Goal: Entertainment & Leisure: Browse casually

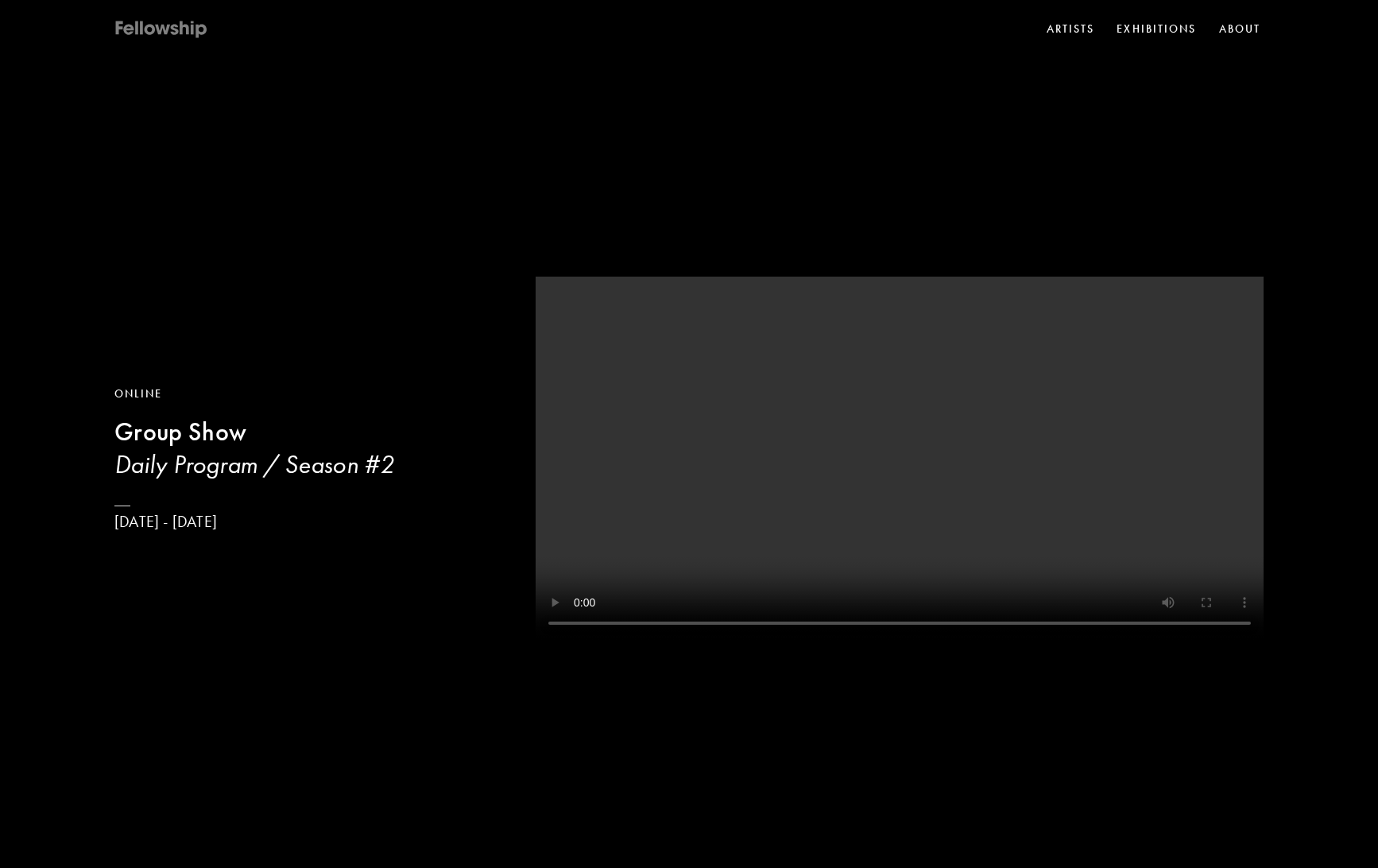
click at [203, 26] on icon at bounding box center [203, 31] width 11 height 14
click at [161, 464] on h3 "Daily Program / Season #2" at bounding box center [254, 464] width 279 height 32
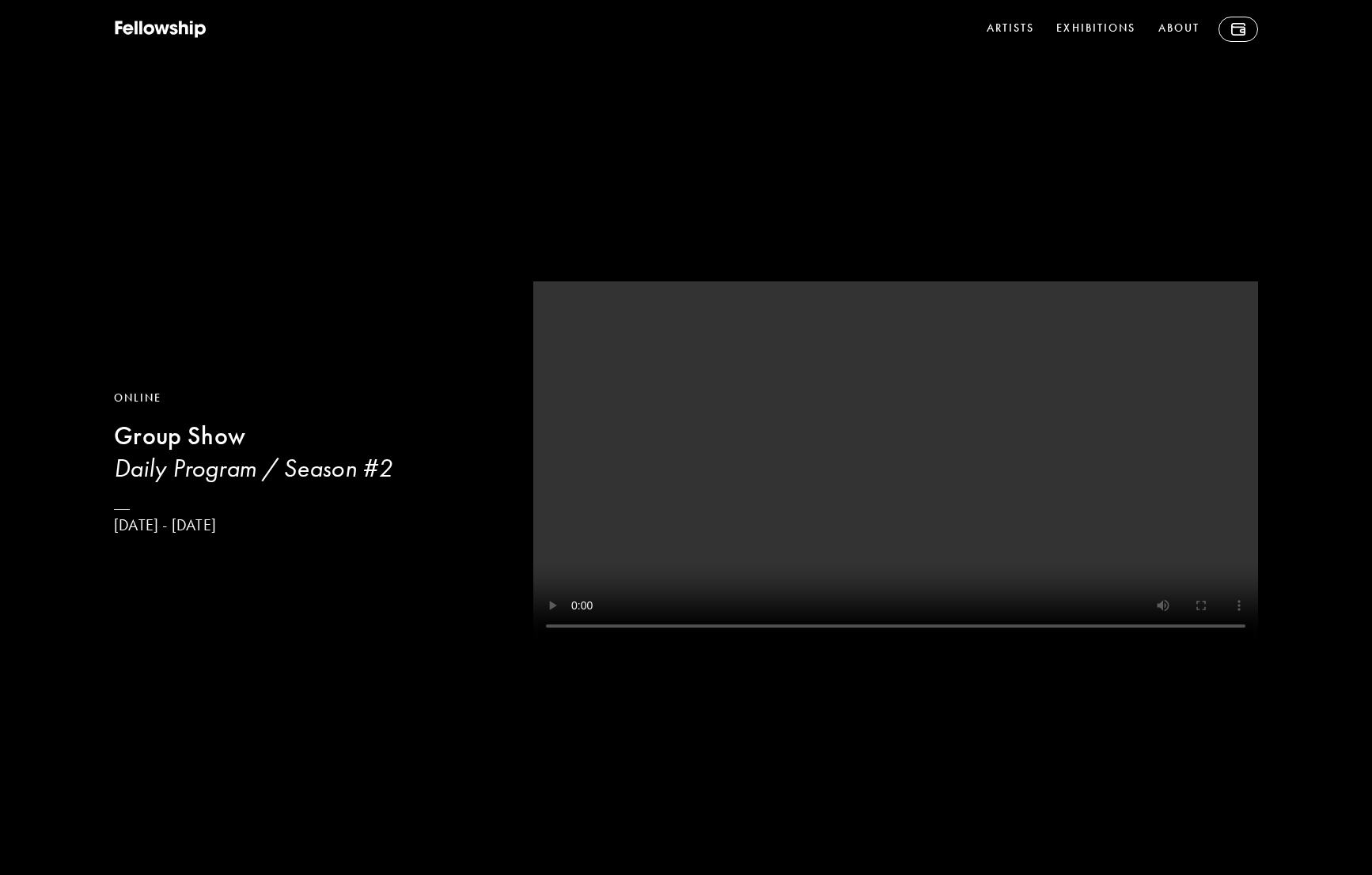
click at [199, 456] on h3 "Daily Program / Season #2" at bounding box center [304, 469] width 379 height 32
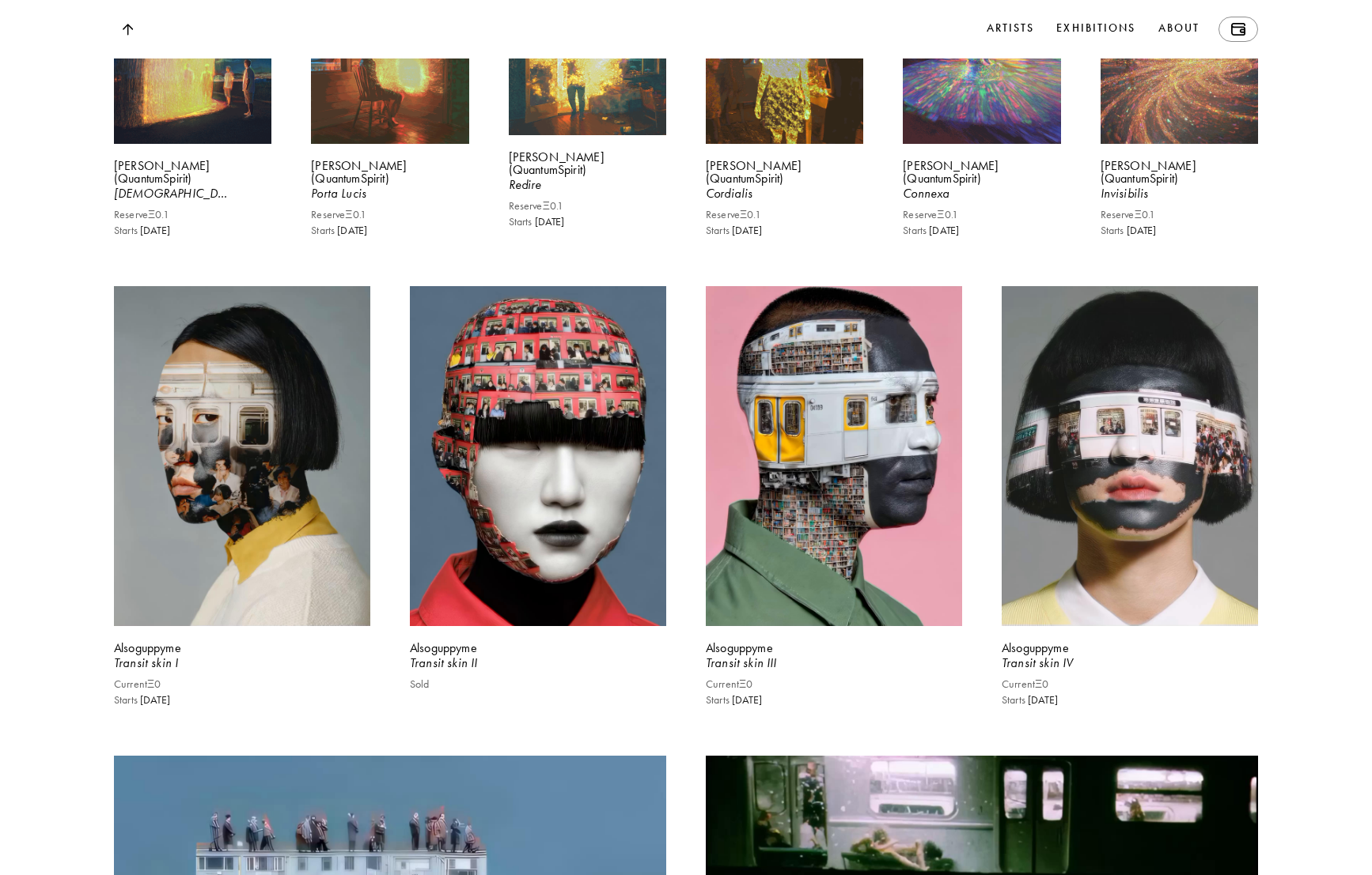
scroll to position [2881, 0]
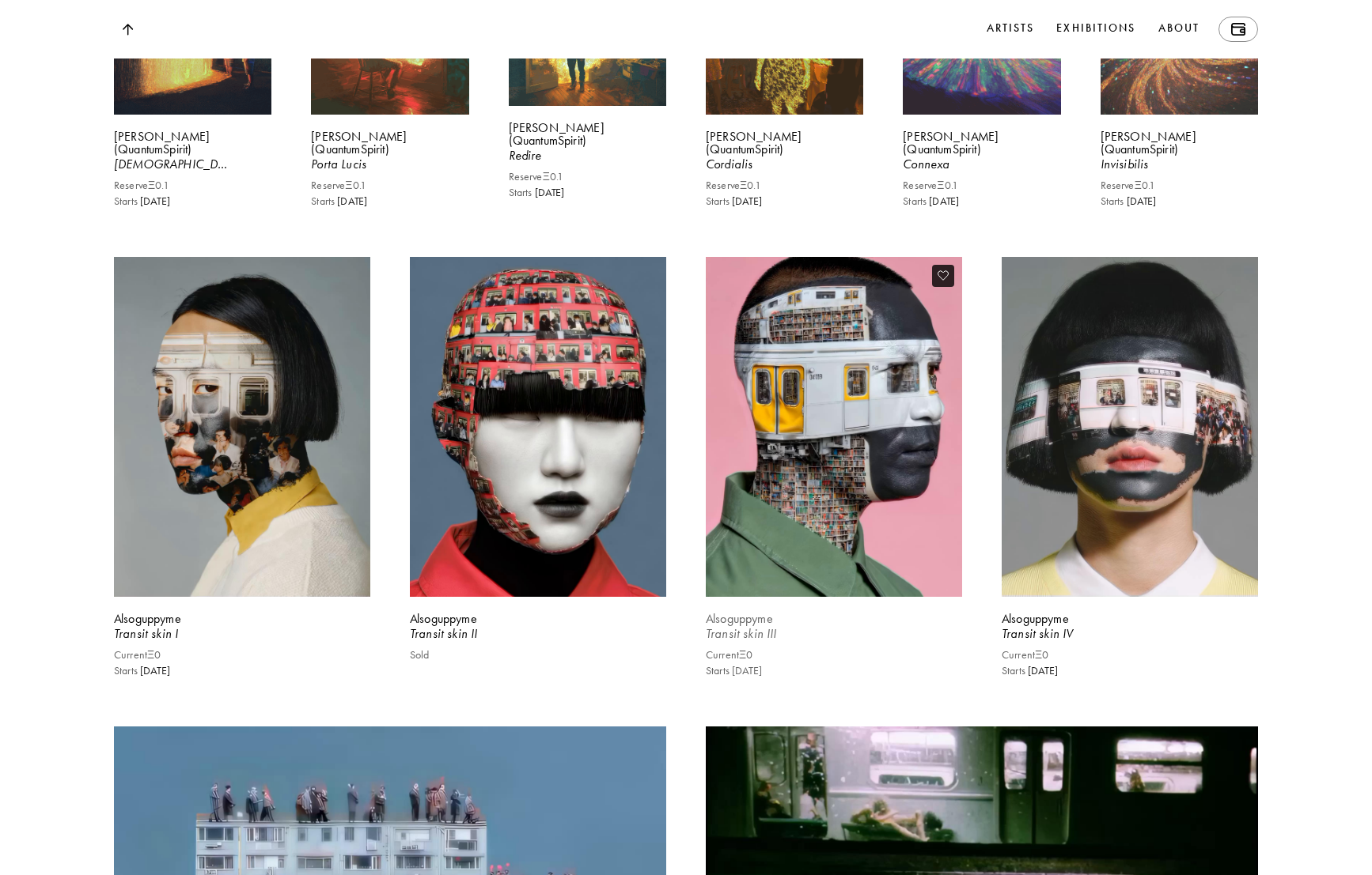
click at [816, 481] on video at bounding box center [833, 427] width 264 height 351
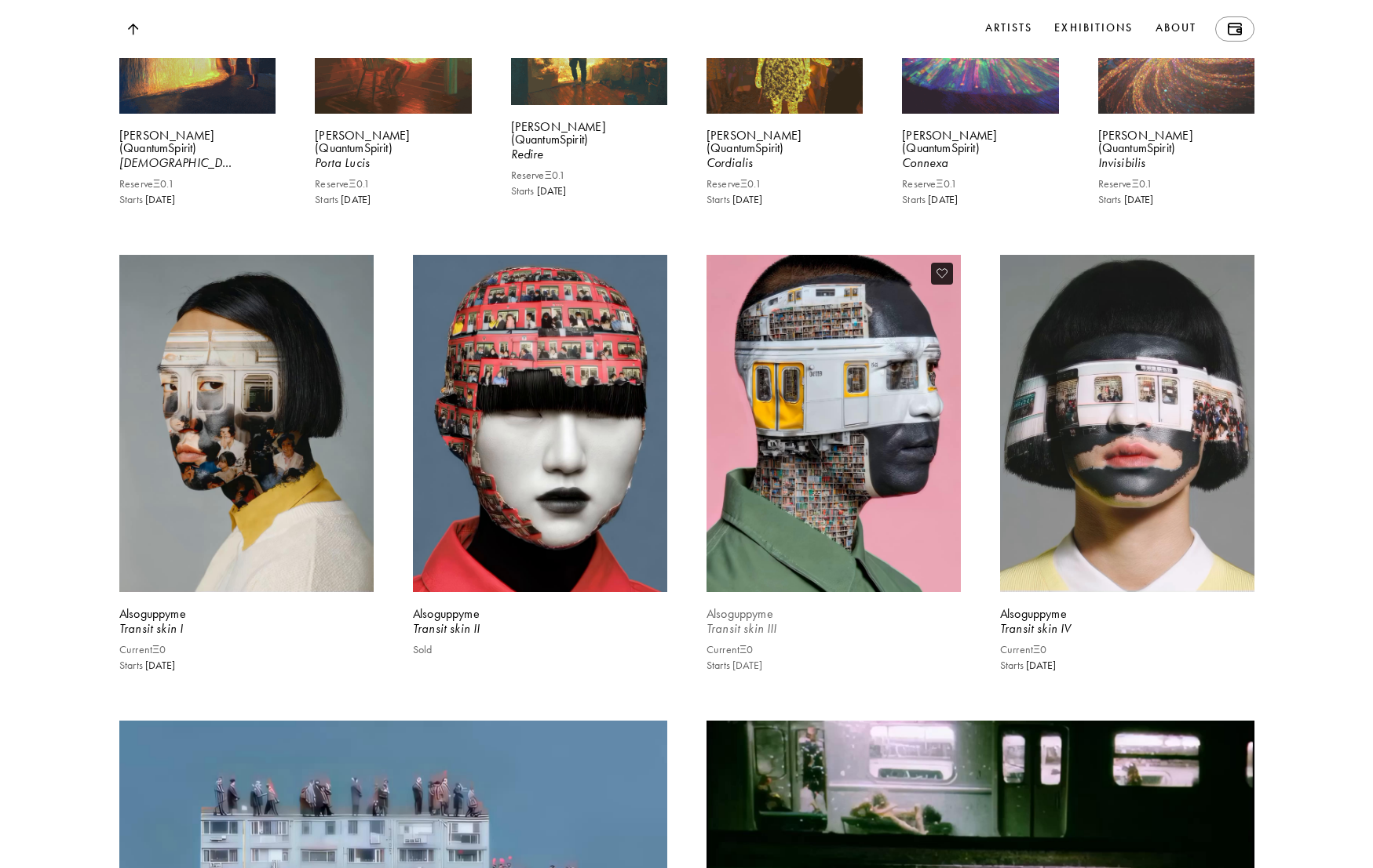
scroll to position [2863, 0]
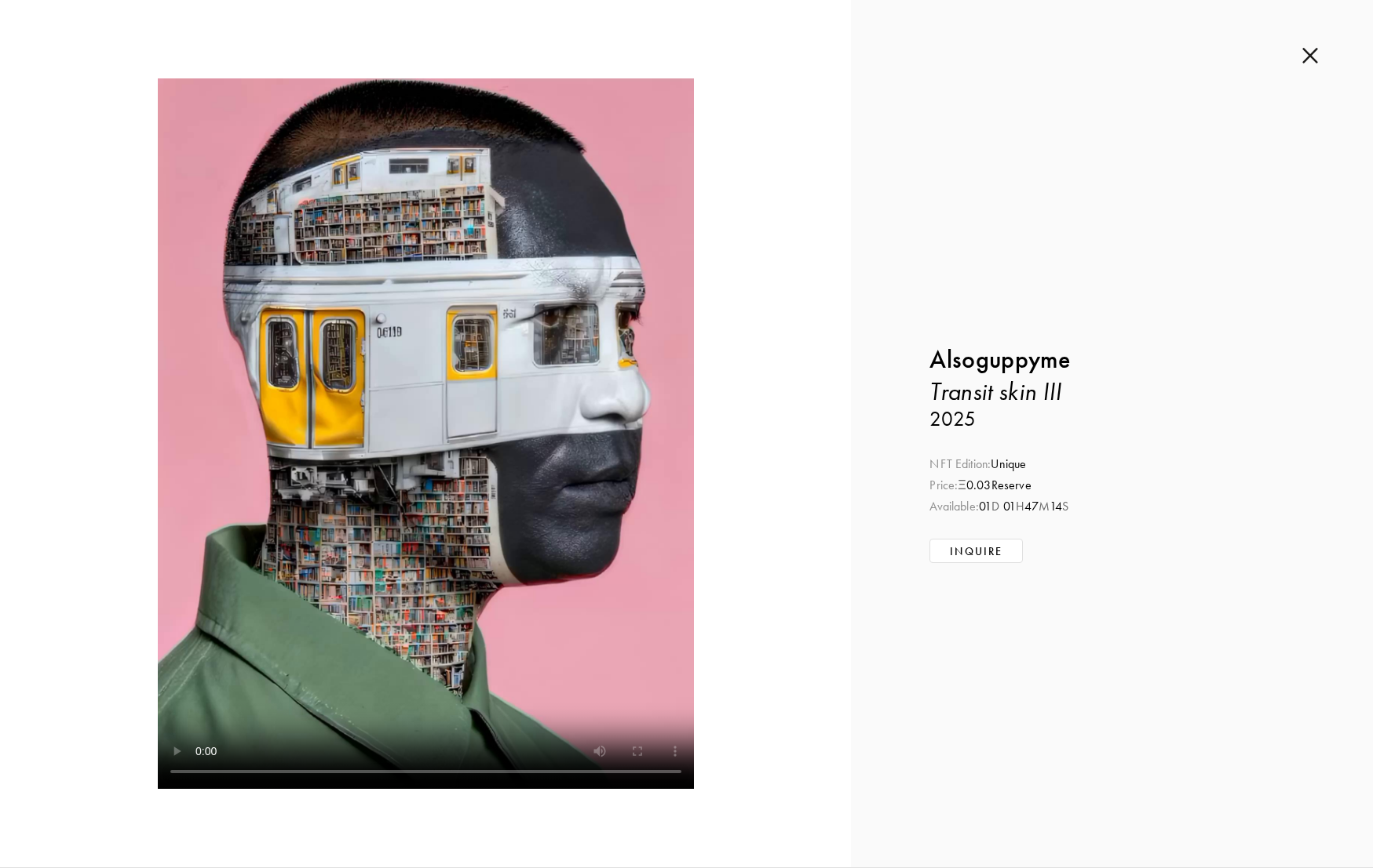
click at [1315, 58] on img at bounding box center [1310, 56] width 16 height 17
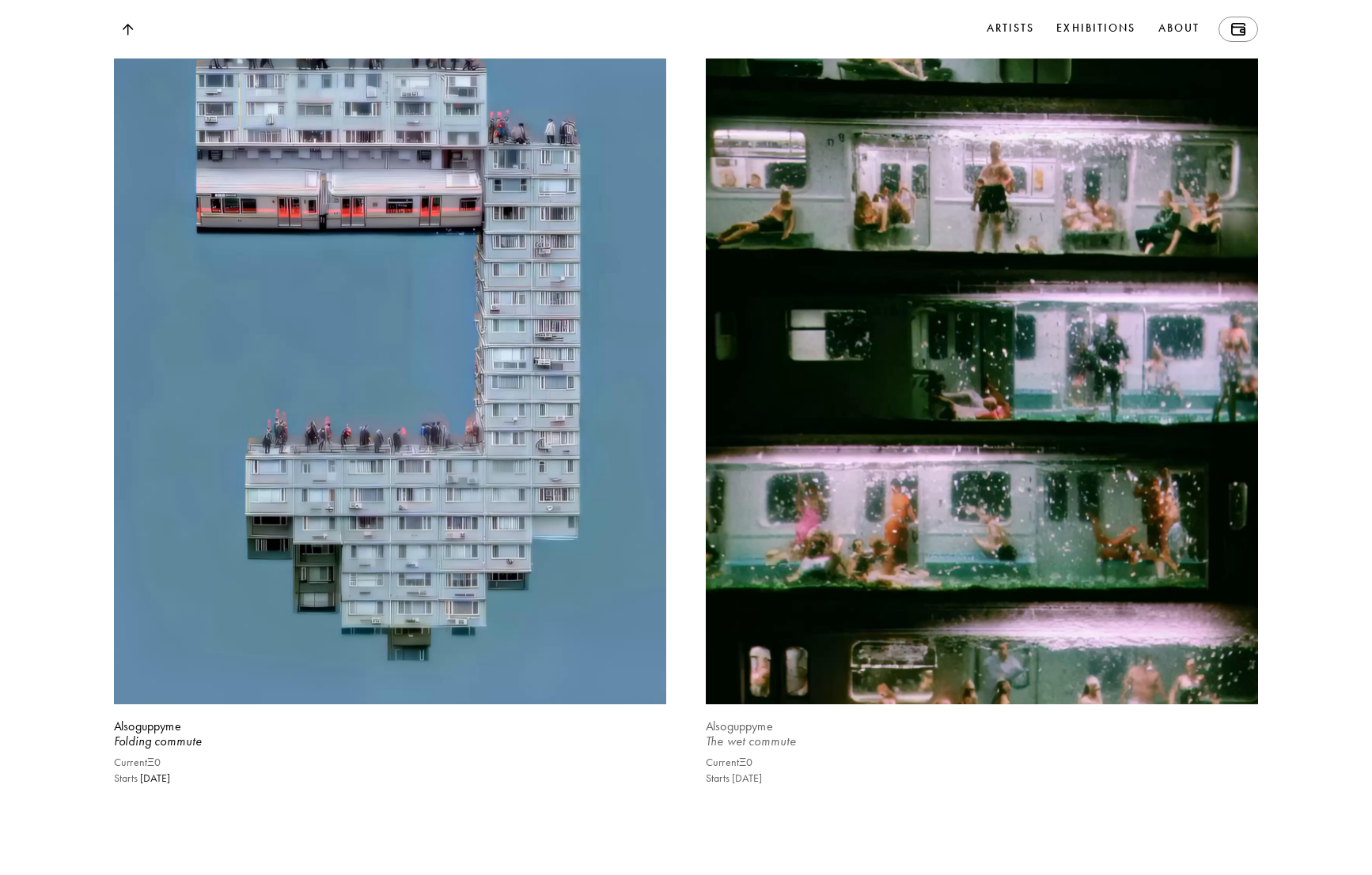
scroll to position [3631, 0]
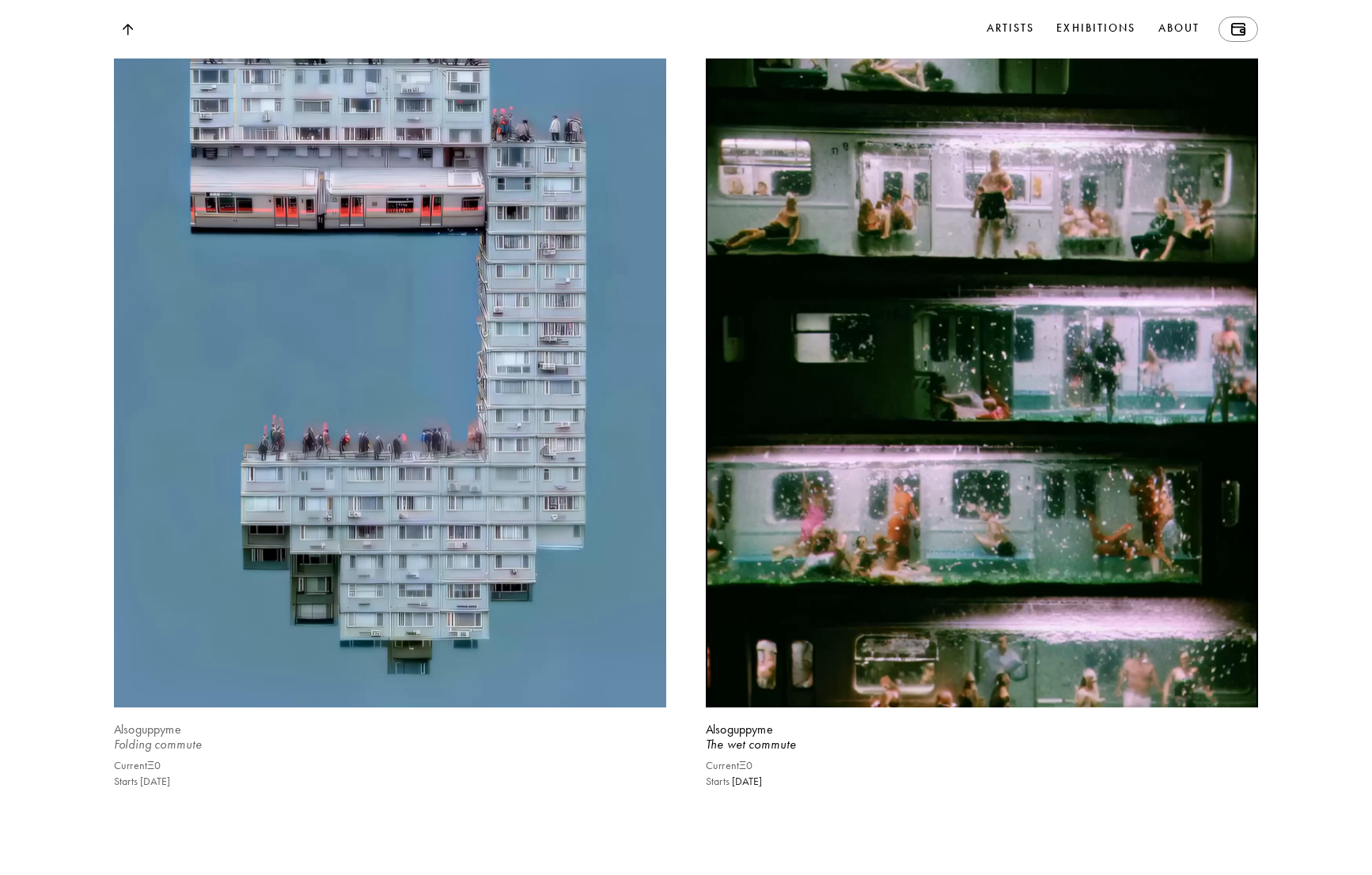
click at [408, 528] on video at bounding box center [390, 342] width 568 height 755
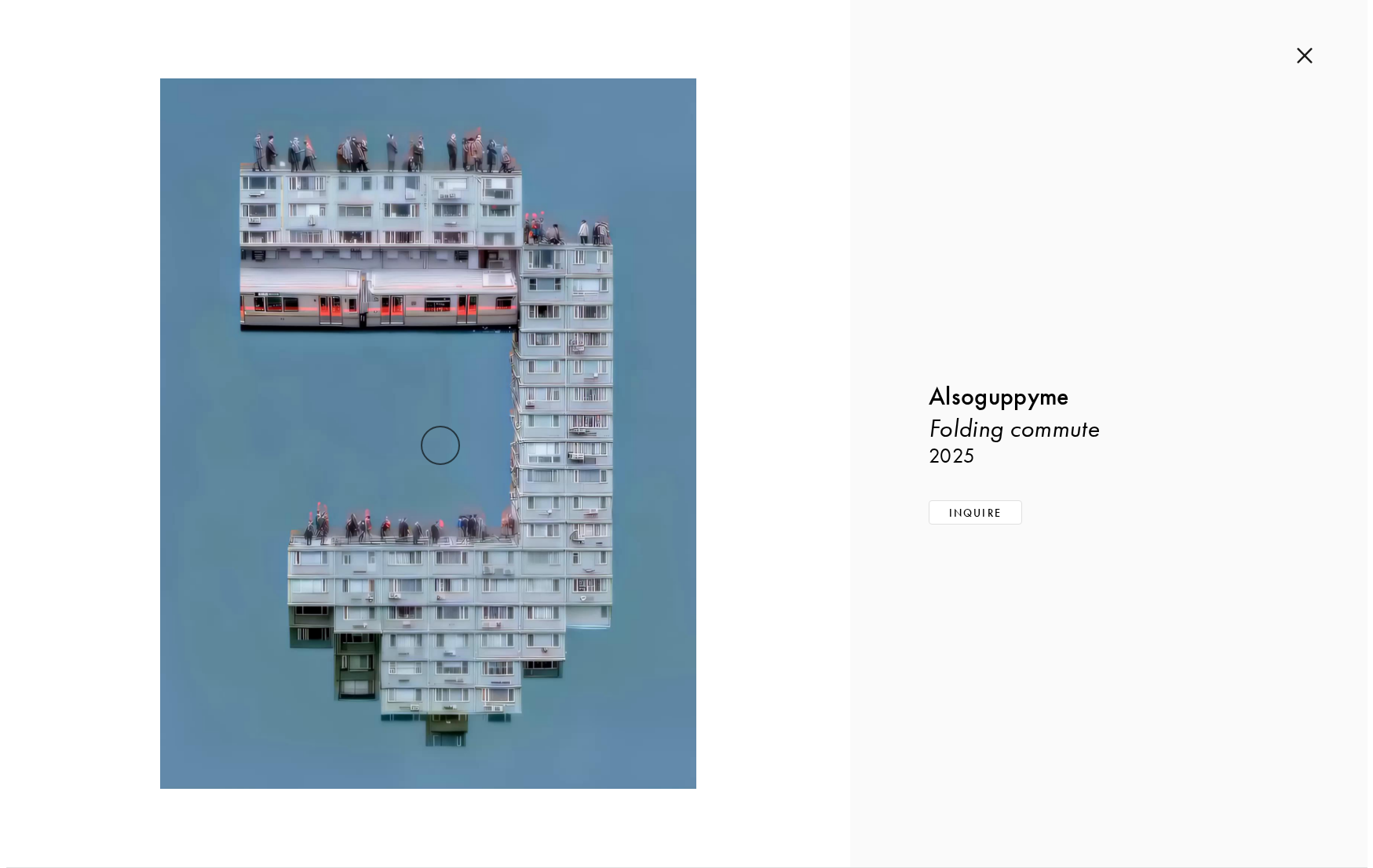
scroll to position [3613, 0]
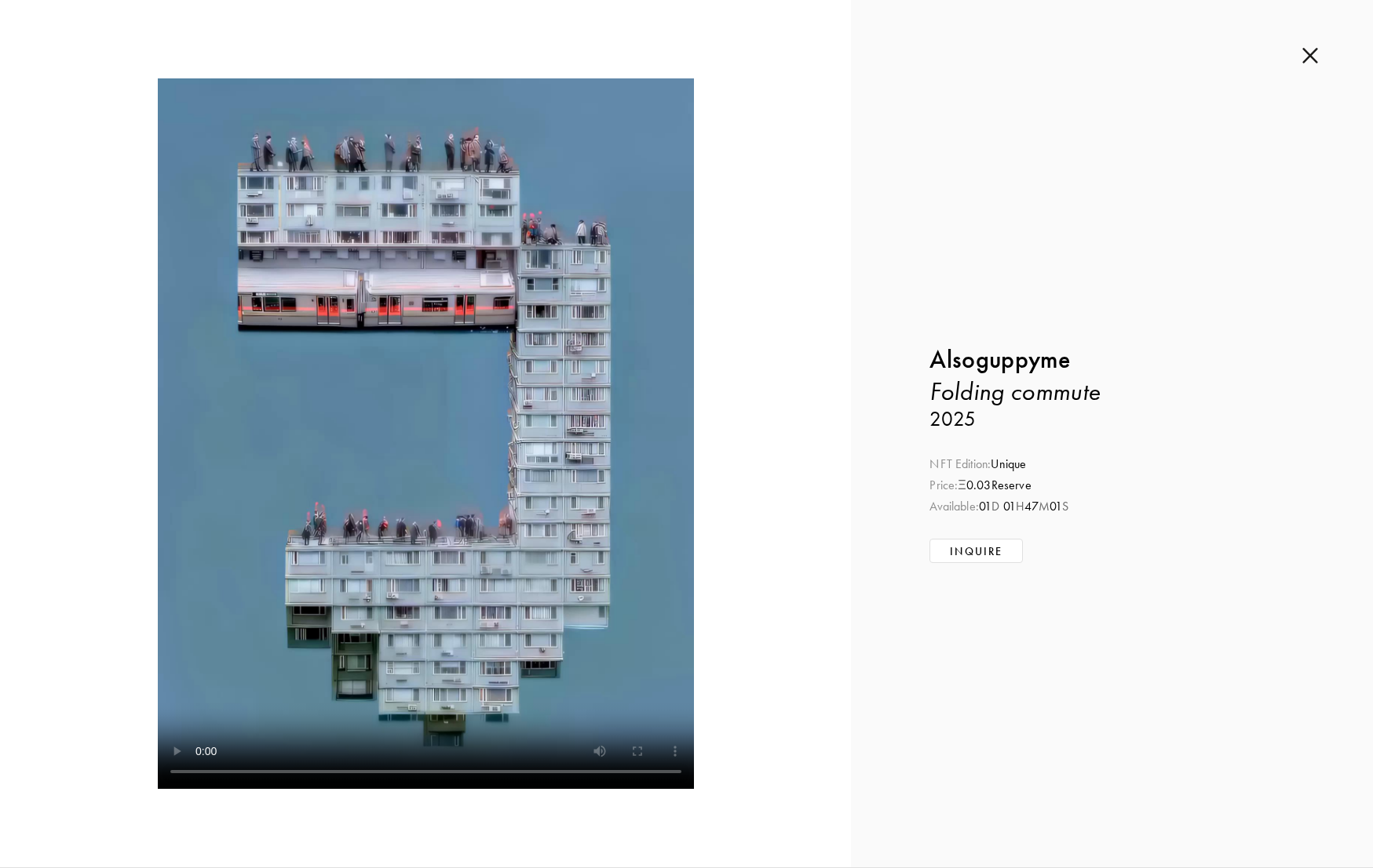
click at [1308, 56] on img at bounding box center [1310, 56] width 16 height 17
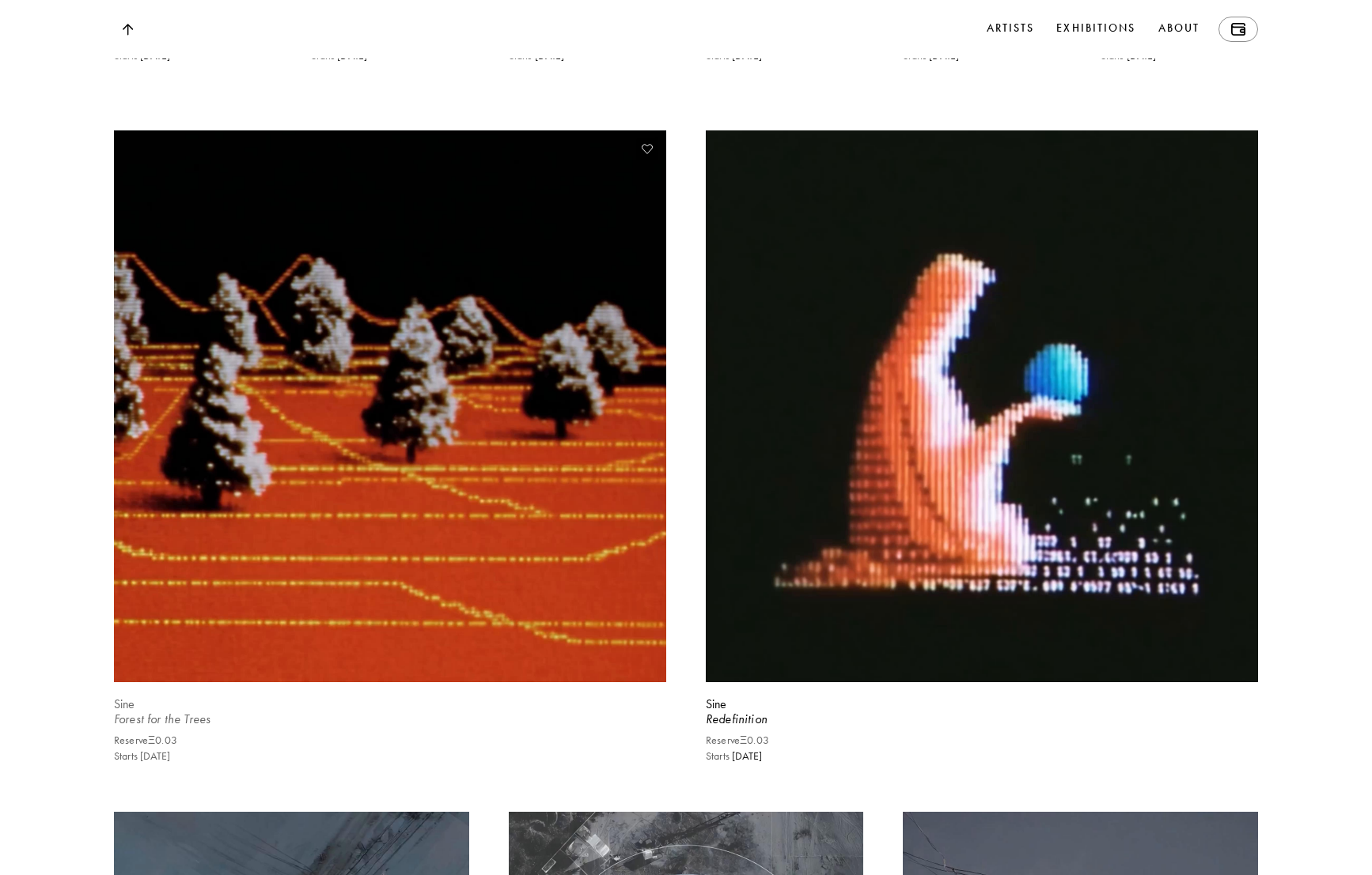
scroll to position [5986, 0]
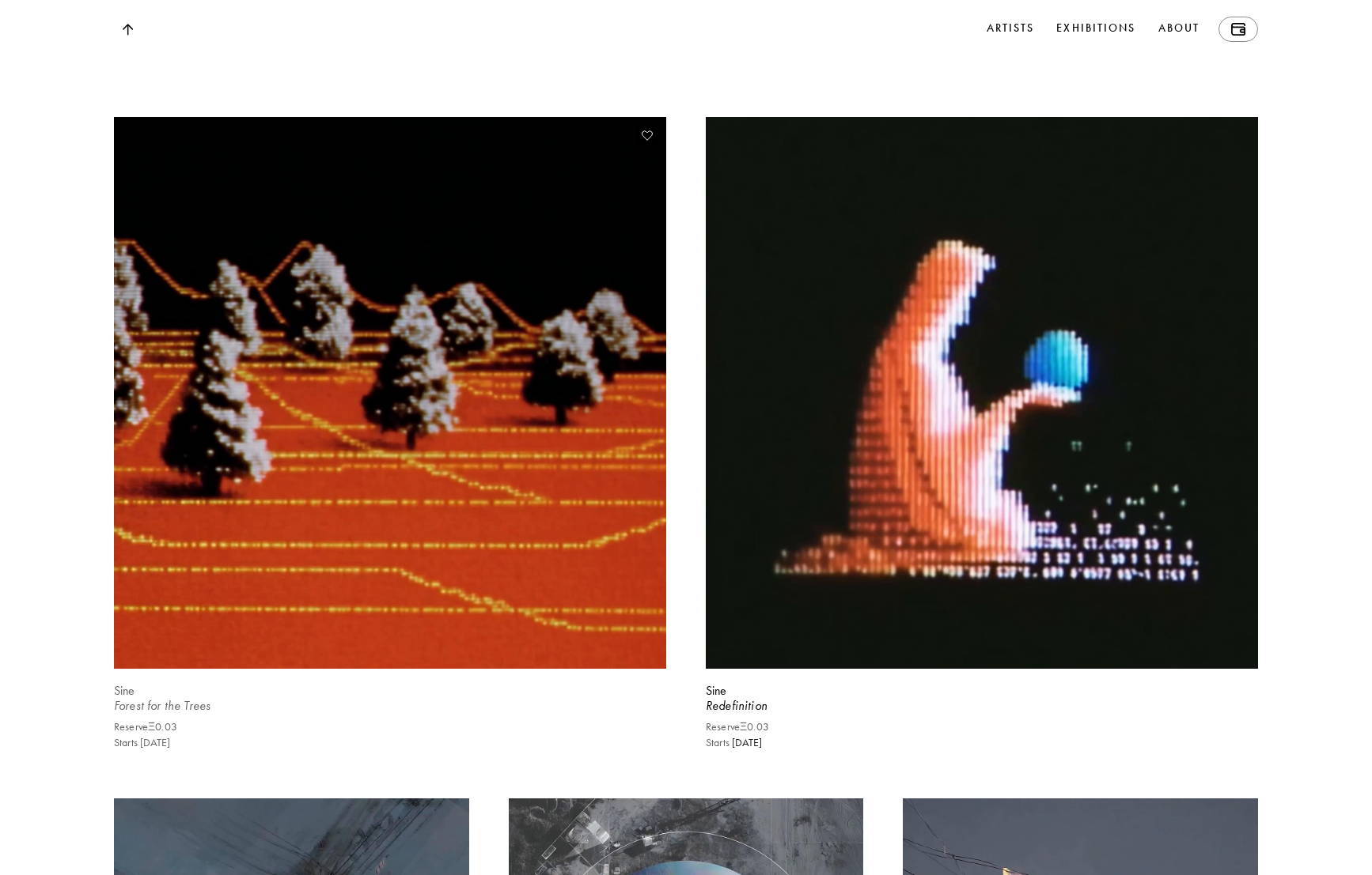
click at [336, 430] on video at bounding box center [390, 392] width 568 height 568
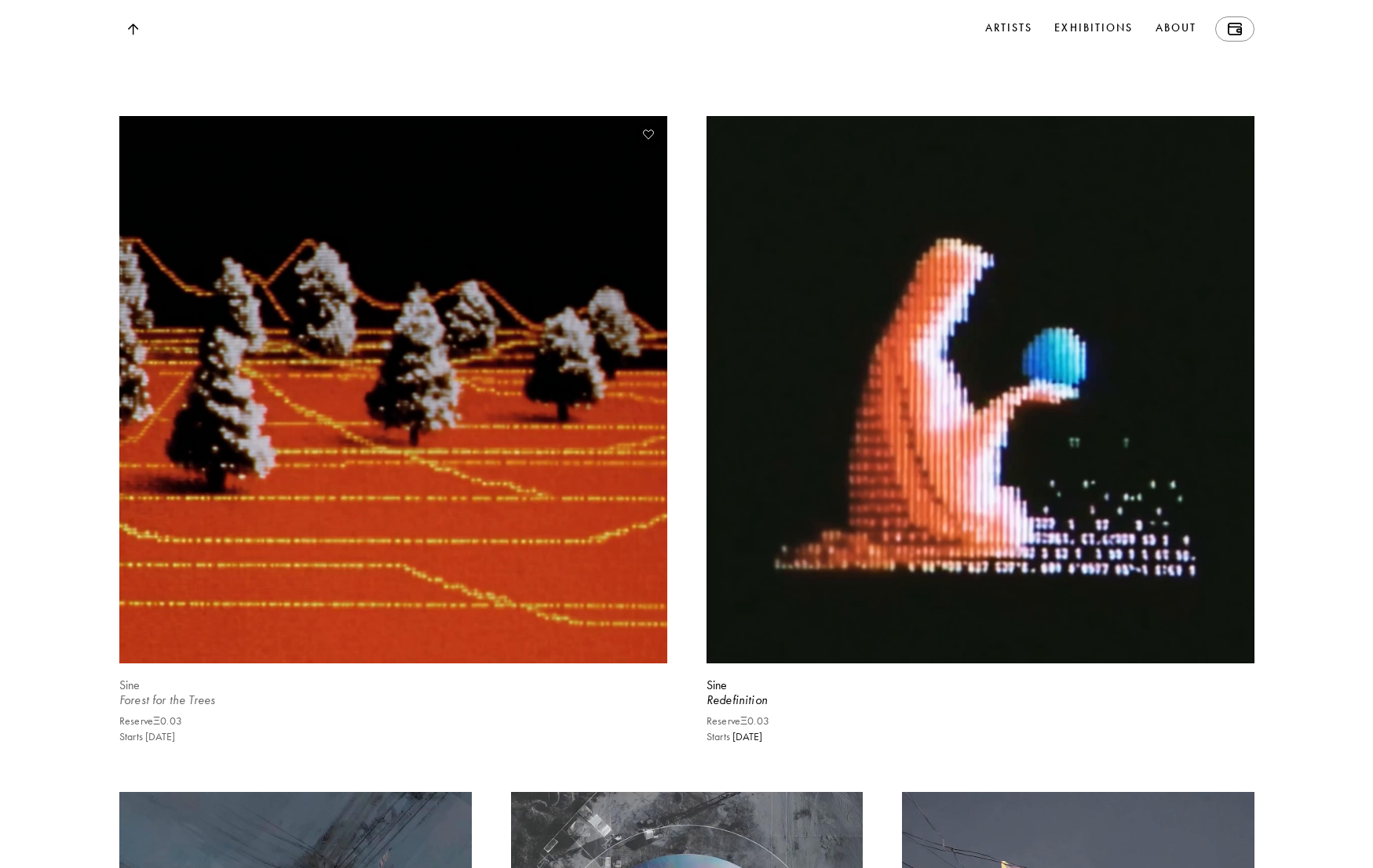
scroll to position [5969, 0]
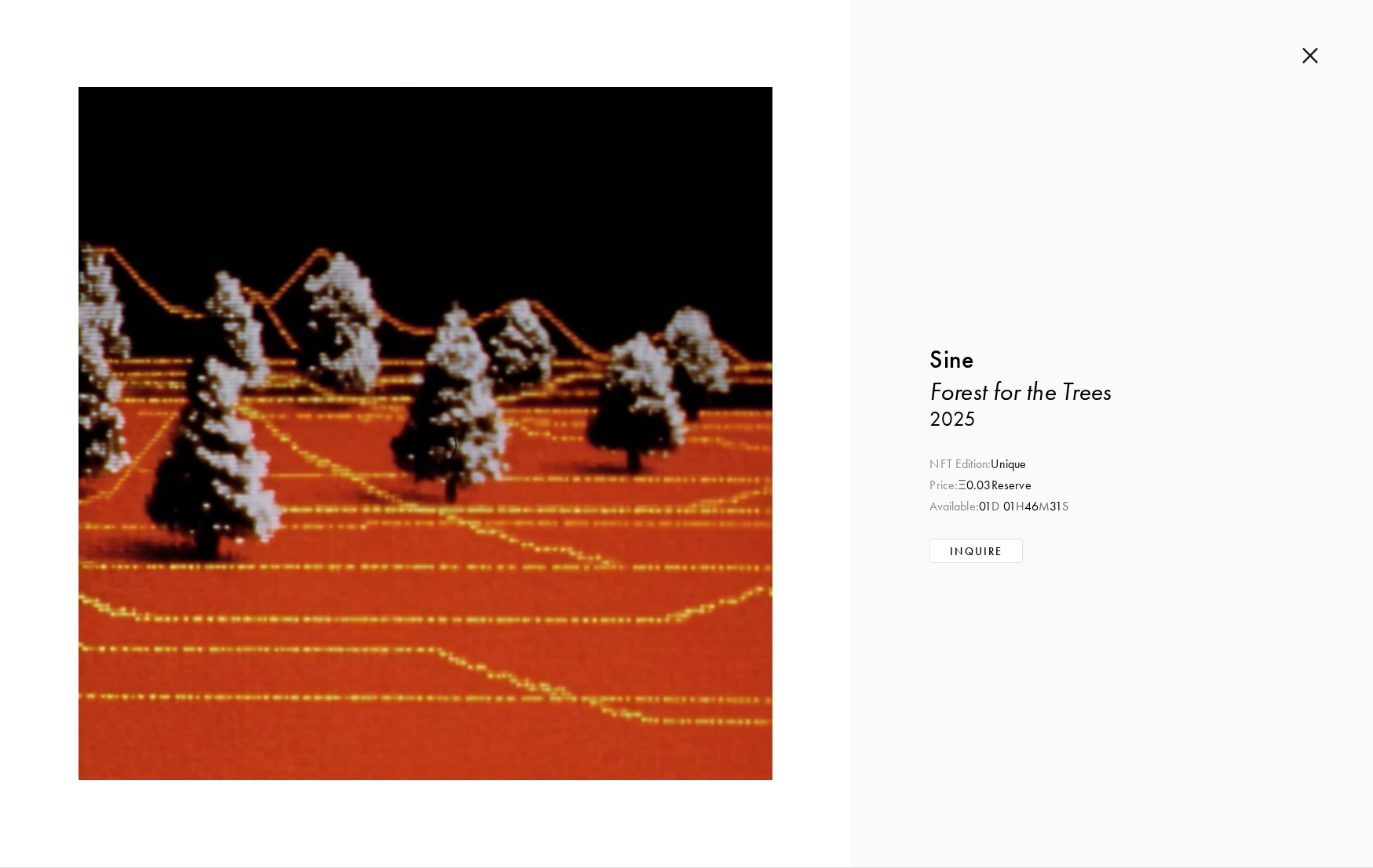
click at [1310, 60] on img at bounding box center [1310, 56] width 16 height 17
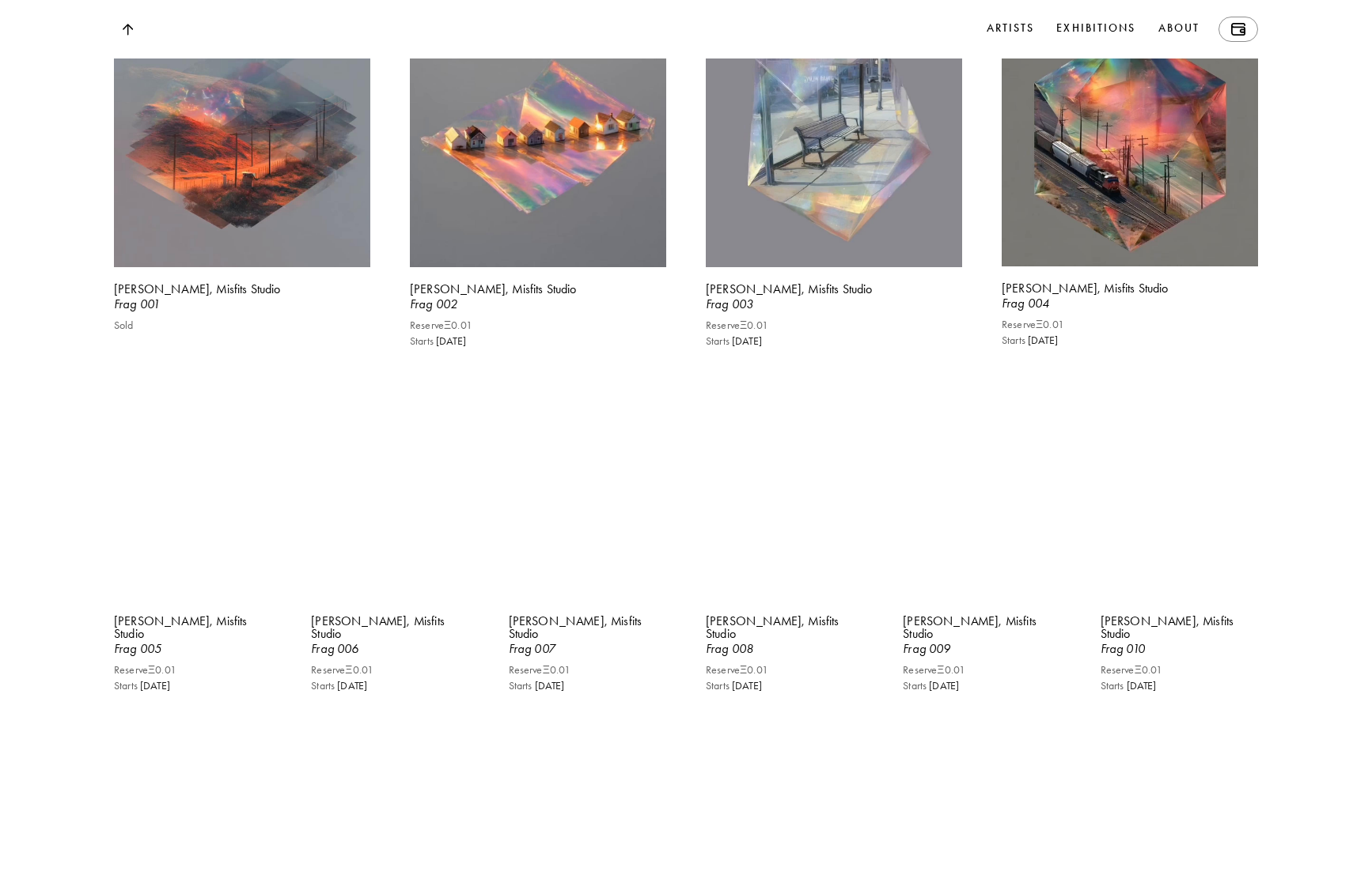
scroll to position [7283, 0]
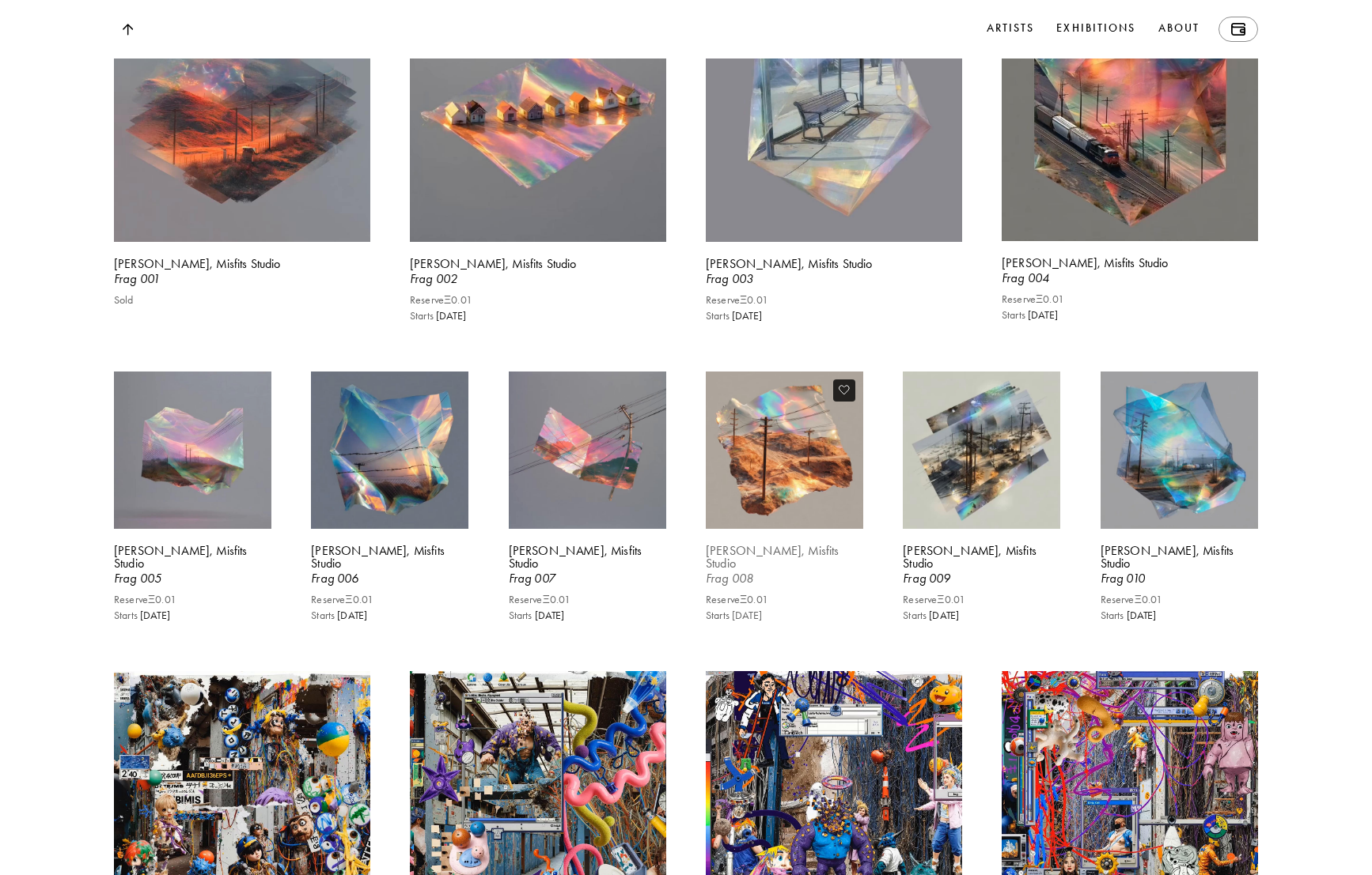
click at [820, 506] on video at bounding box center [784, 449] width 162 height 162
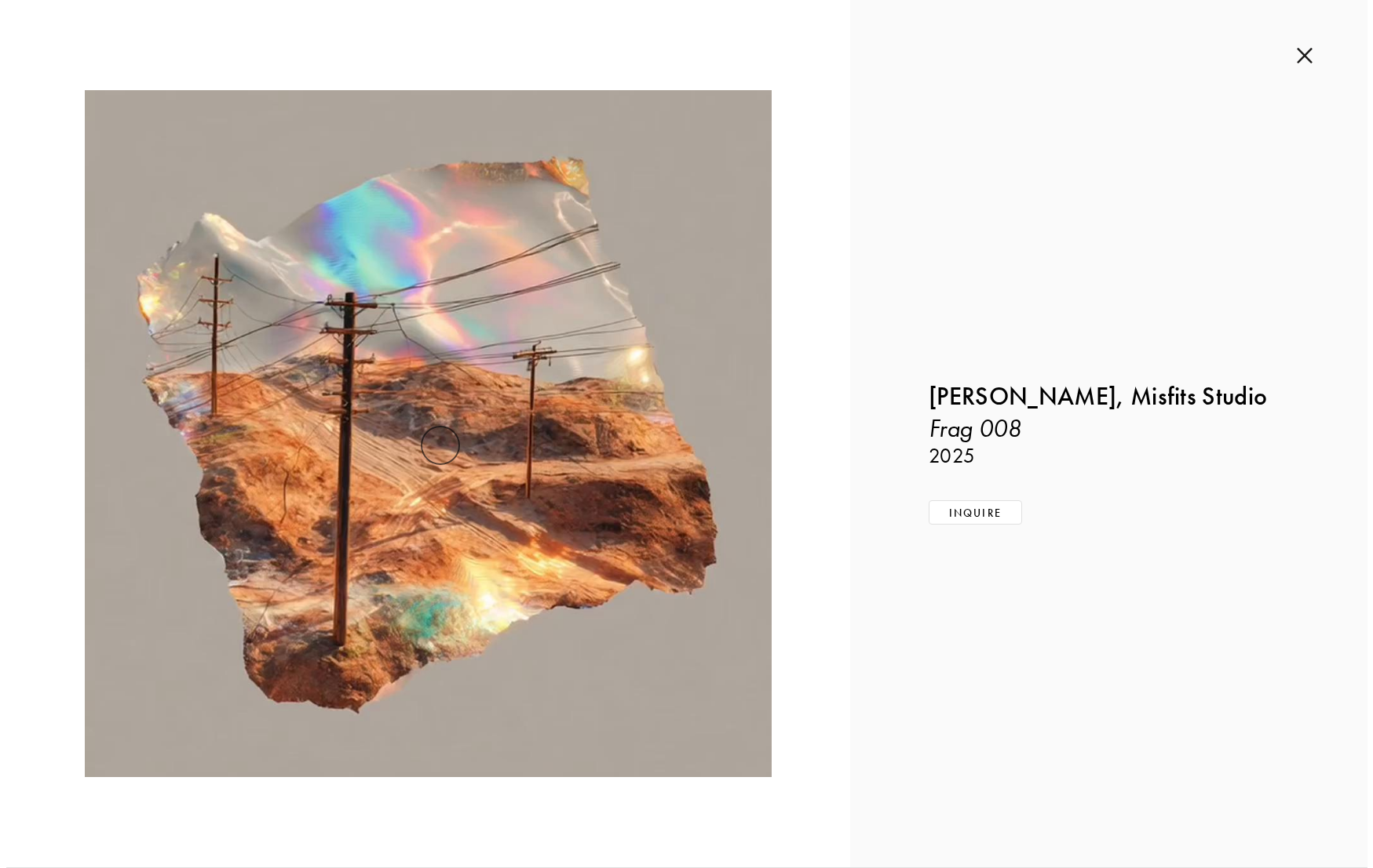
scroll to position [7263, 0]
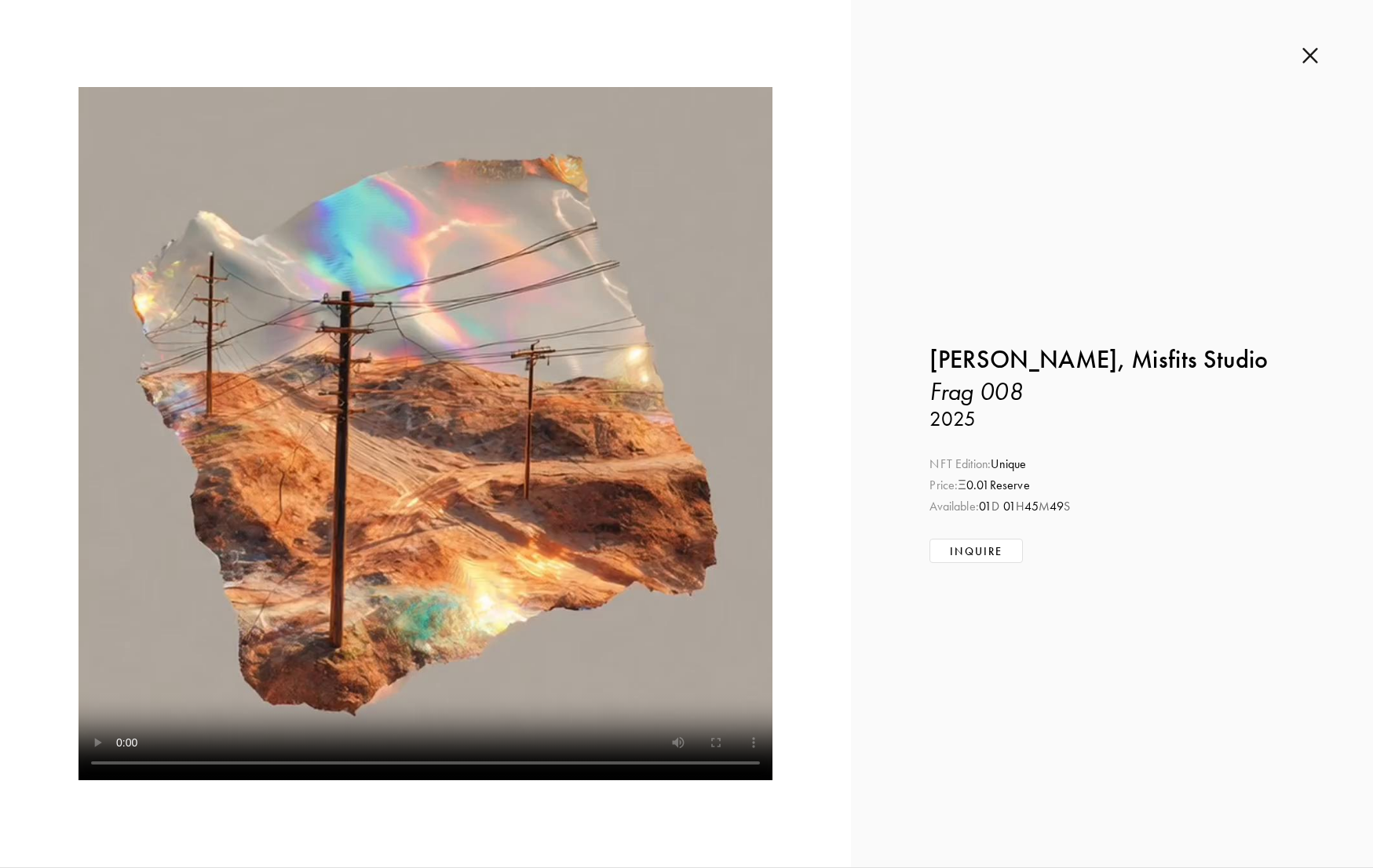
click at [1317, 51] on img at bounding box center [1310, 56] width 16 height 17
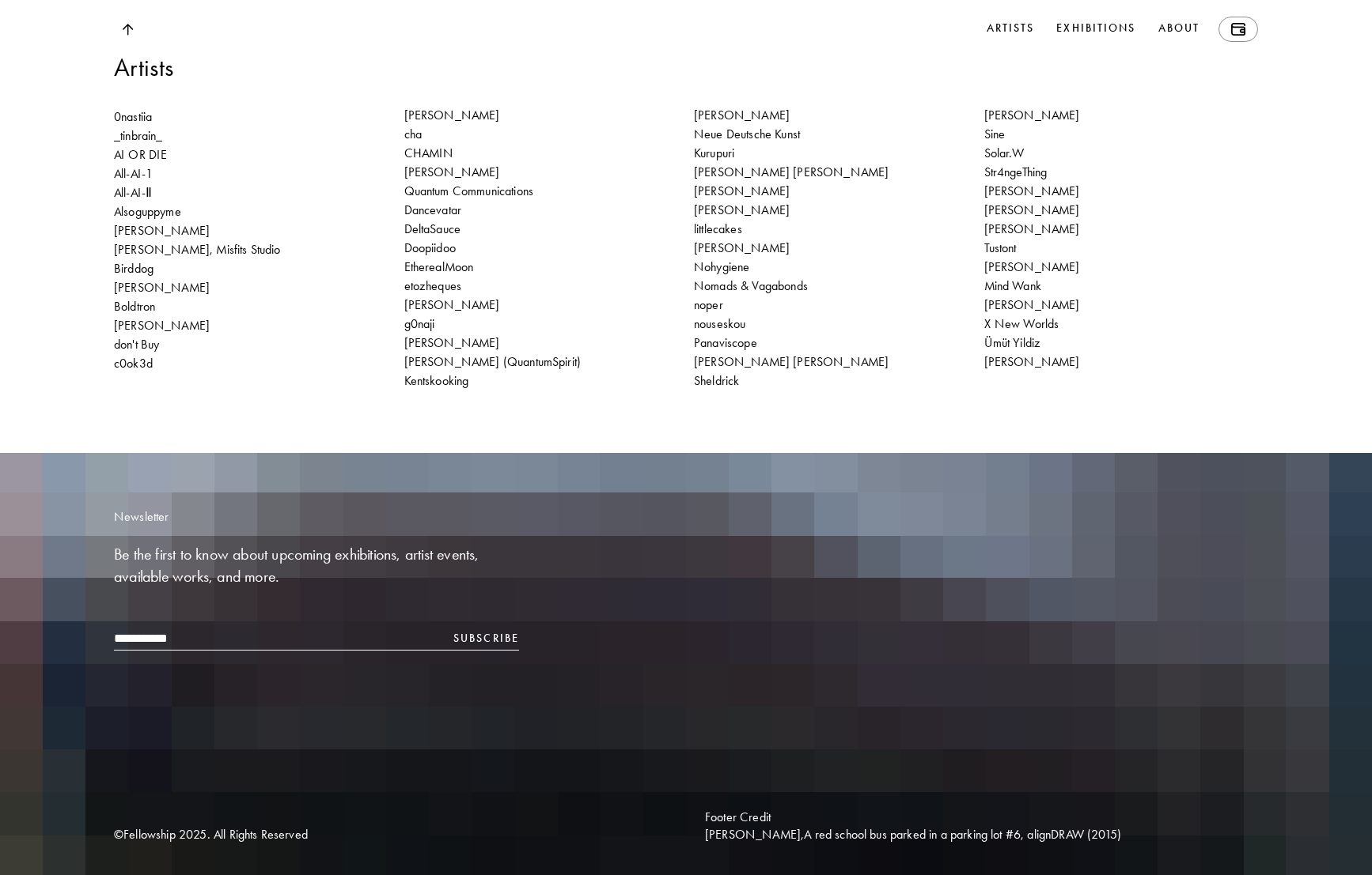
scroll to position [25958, 0]
